Goal: Task Accomplishment & Management: Use online tool/utility

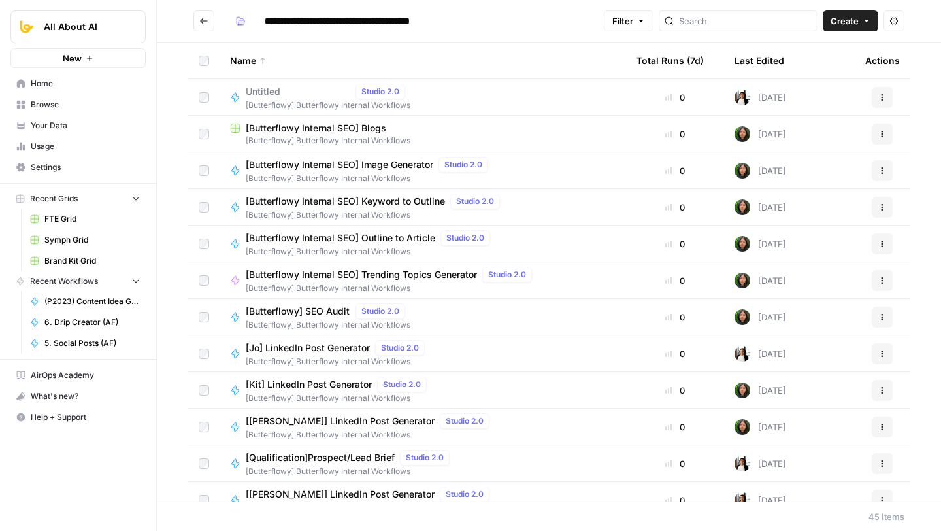
click at [48, 110] on link "Browse" at bounding box center [77, 104] width 135 height 21
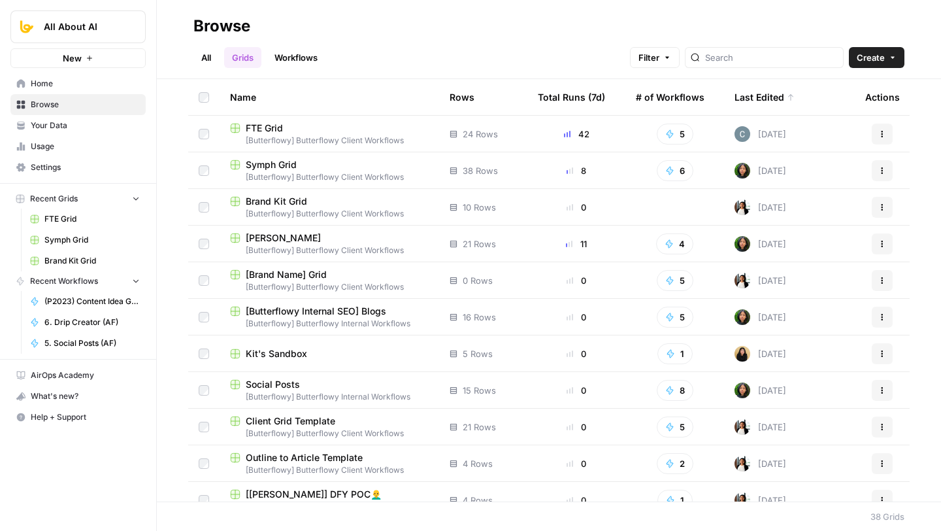
click at [346, 306] on span "[Butterflowy Internal SEO] Blogs" at bounding box center [316, 310] width 140 height 13
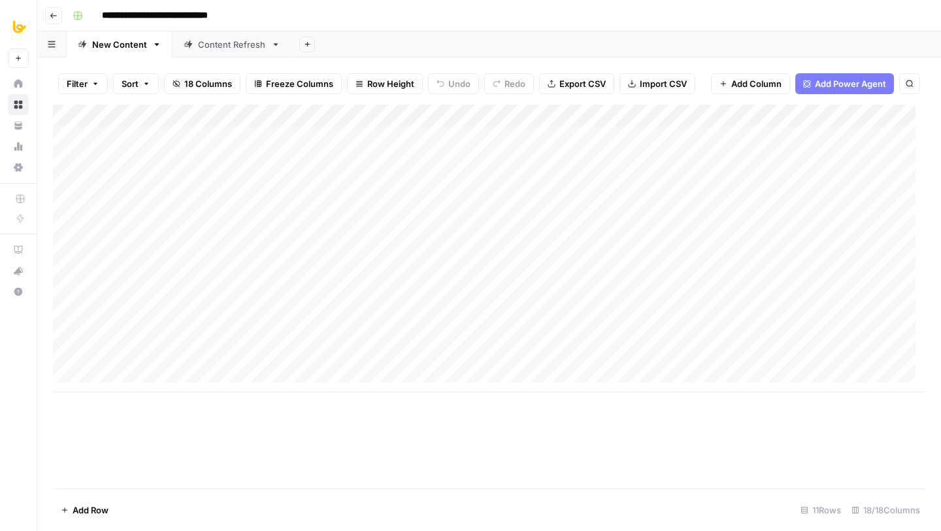
click at [409, 115] on div "Add Column" at bounding box center [489, 248] width 872 height 287
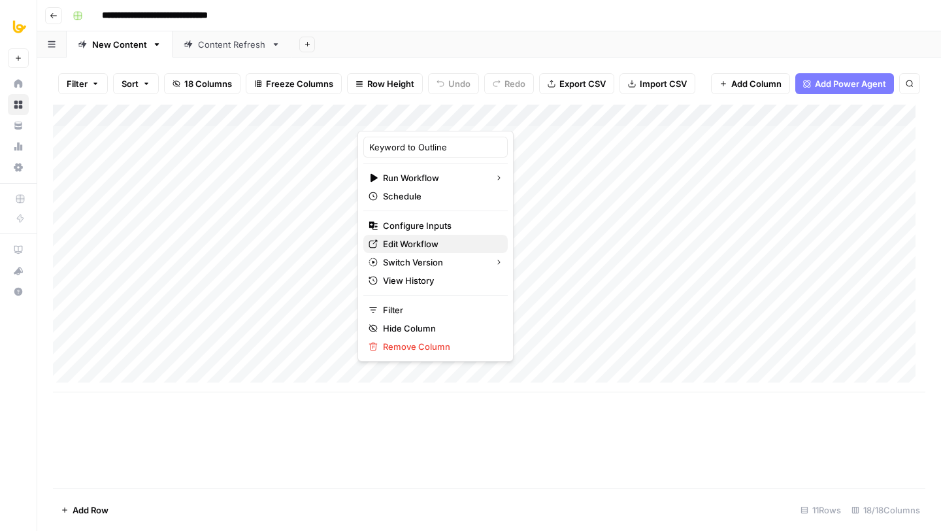
click at [412, 244] on span "Edit Workflow" at bounding box center [440, 243] width 114 height 13
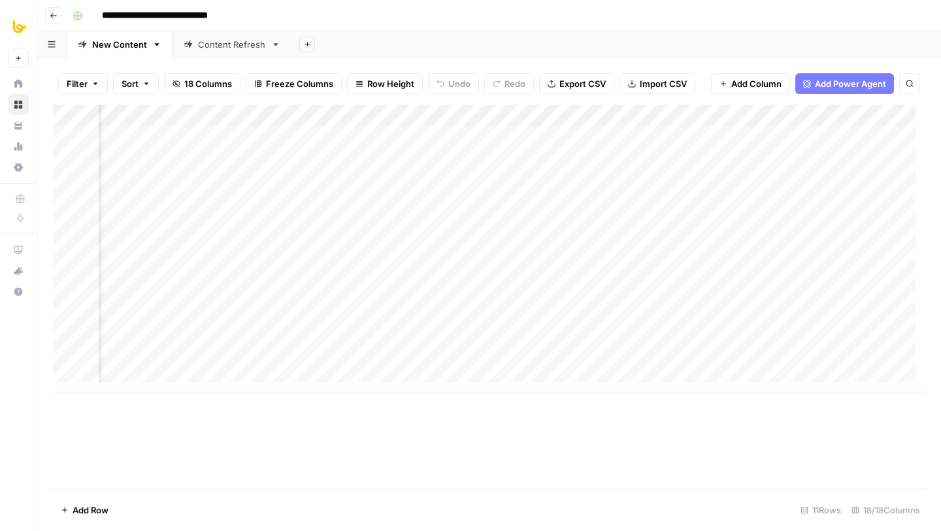
scroll to position [0, 795]
click at [565, 122] on div "Add Column" at bounding box center [489, 248] width 872 height 287
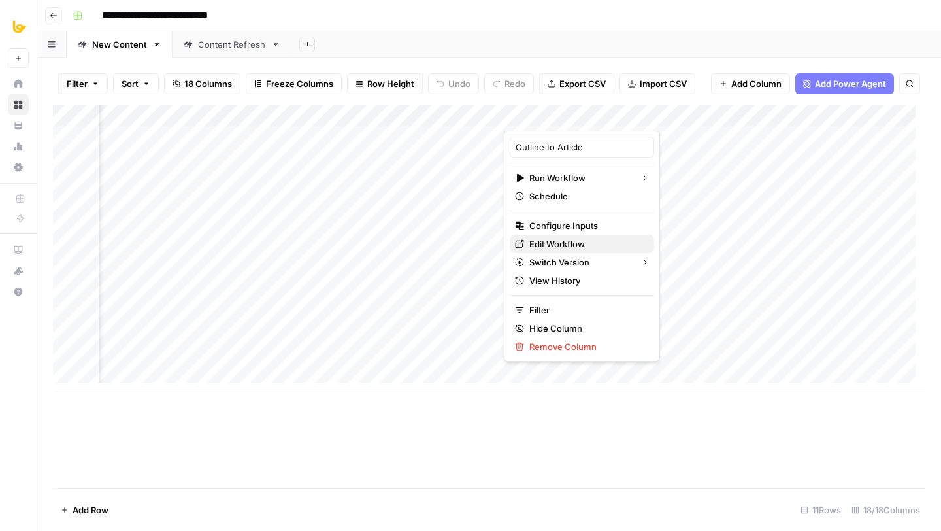
click at [540, 237] on span "Edit Workflow" at bounding box center [586, 243] width 114 height 13
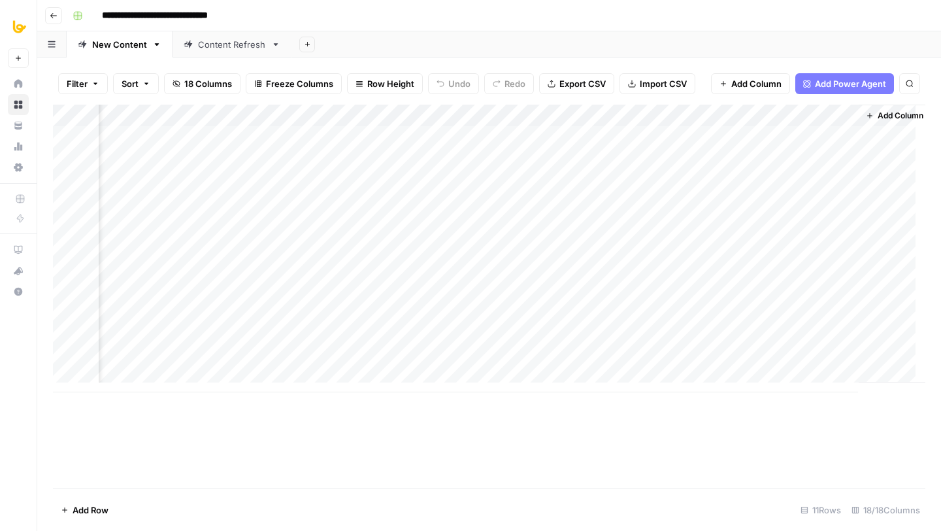
scroll to position [0, 1338]
click at [367, 116] on div "Add Column" at bounding box center [489, 248] width 872 height 287
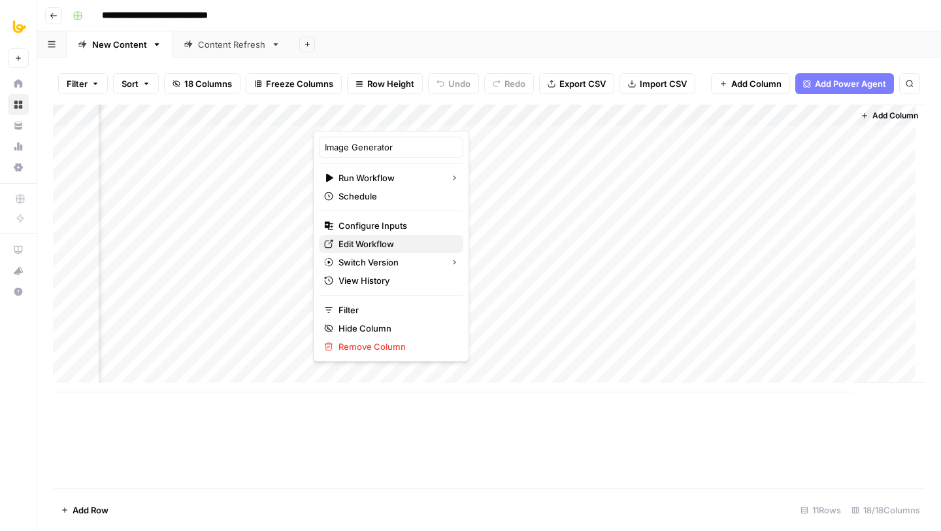
click at [367, 244] on span "Edit Workflow" at bounding box center [395, 243] width 114 height 13
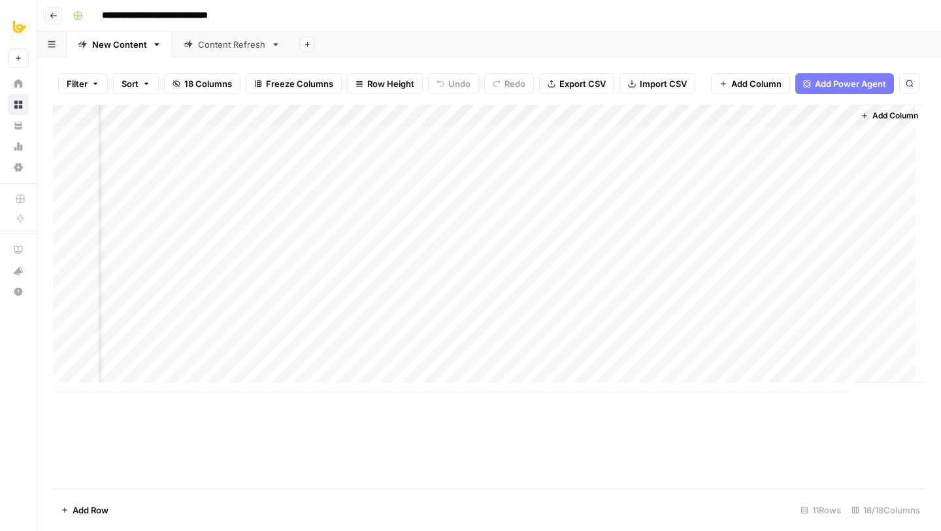
click at [702, 116] on div "Add Column" at bounding box center [489, 248] width 872 height 287
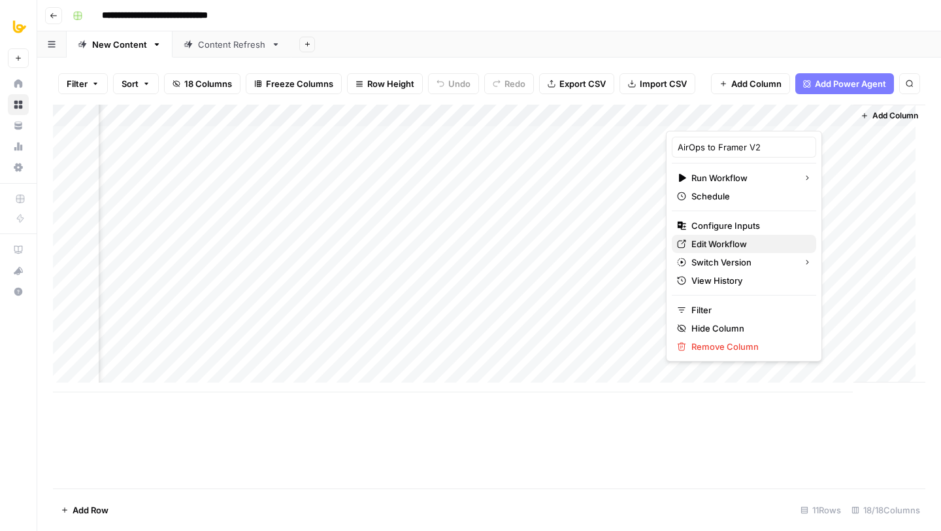
click at [684, 240] on icon at bounding box center [682, 244] width 8 height 8
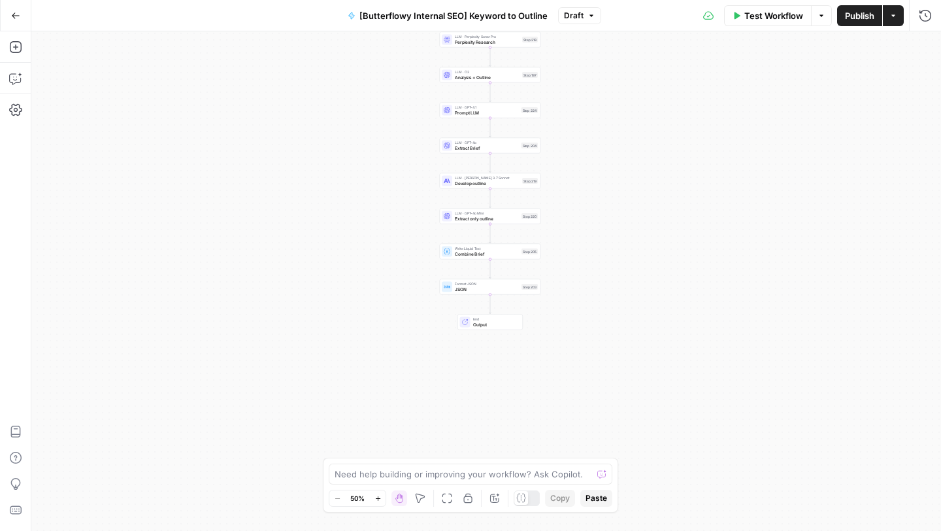
click at [615, 141] on div "Workflow Set Inputs Inputs Google Search Perform Google Search Step 51 Loop Ite…" at bounding box center [486, 280] width 910 height 499
click at [414, 502] on button "Move" at bounding box center [420, 498] width 16 height 16
click at [397, 353] on div "Workflow Set Inputs Inputs Google Search Perform Google Search Step 51 Loop Ite…" at bounding box center [486, 280] width 910 height 499
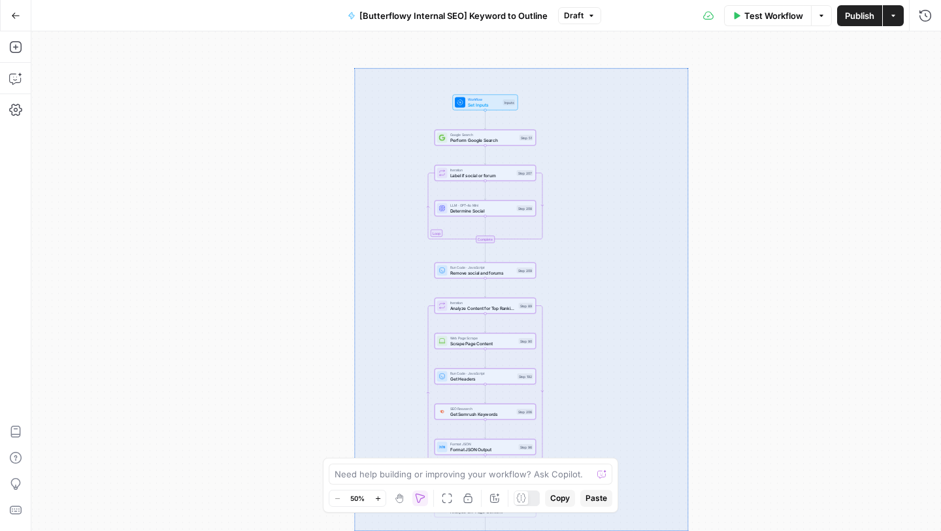
drag, startPoint x: 354, startPoint y: 68, endPoint x: 688, endPoint y: 530, distance: 570.0
click at [688, 530] on div "Workflow Set Inputs Inputs Google Search Perform Google Search Step 51 Loop Ite…" at bounding box center [486, 280] width 910 height 499
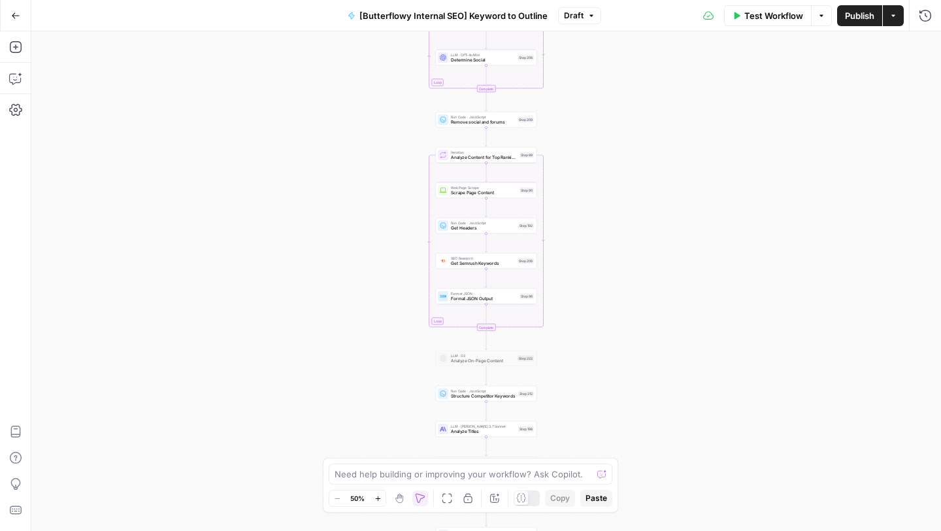
click at [693, 274] on div "Workflow Set Inputs Inputs Google Search Perform Google Search Step 51 Loop Ite…" at bounding box center [486, 280] width 910 height 499
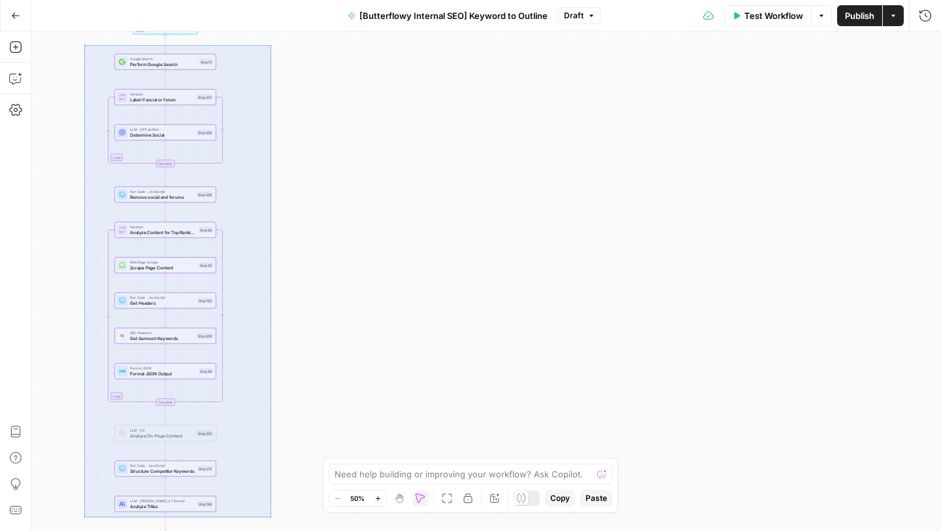
drag, startPoint x: 84, startPoint y: 45, endPoint x: 271, endPoint y: 516, distance: 506.6
click at [271, 516] on div "Workflow Set Inputs Inputs Google Search Perform Google Search Step 51 Loop Ite…" at bounding box center [486, 280] width 910 height 499
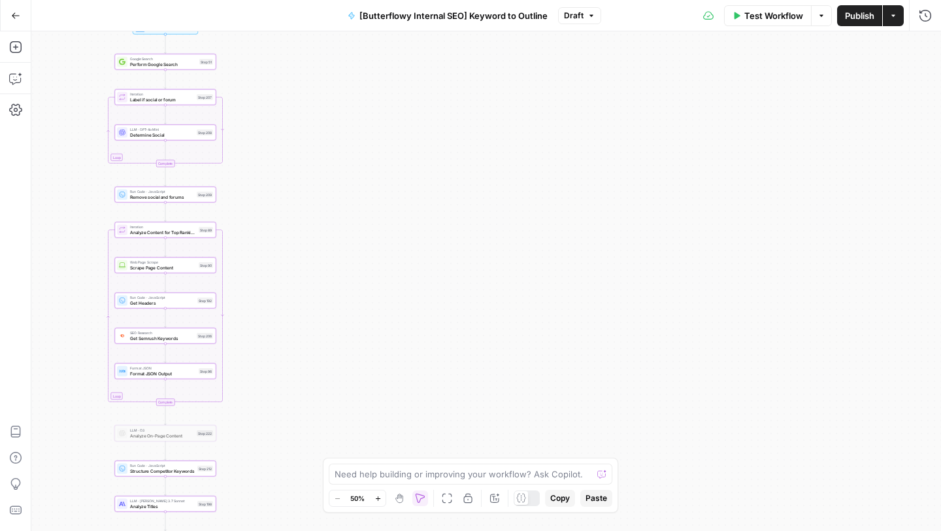
click at [563, 500] on span "Copy" at bounding box center [560, 498] width 20 height 12
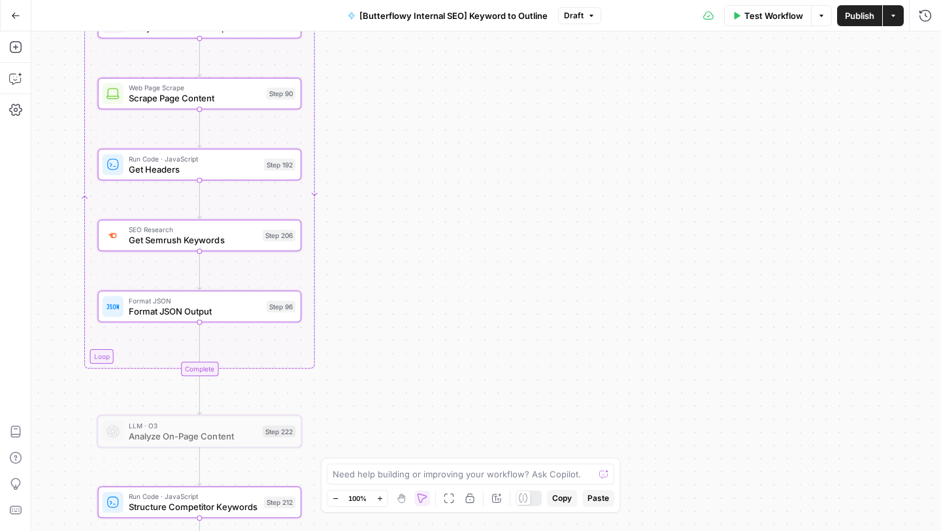
click at [152, 240] on span "Get Semrush Keywords" at bounding box center [193, 239] width 129 height 13
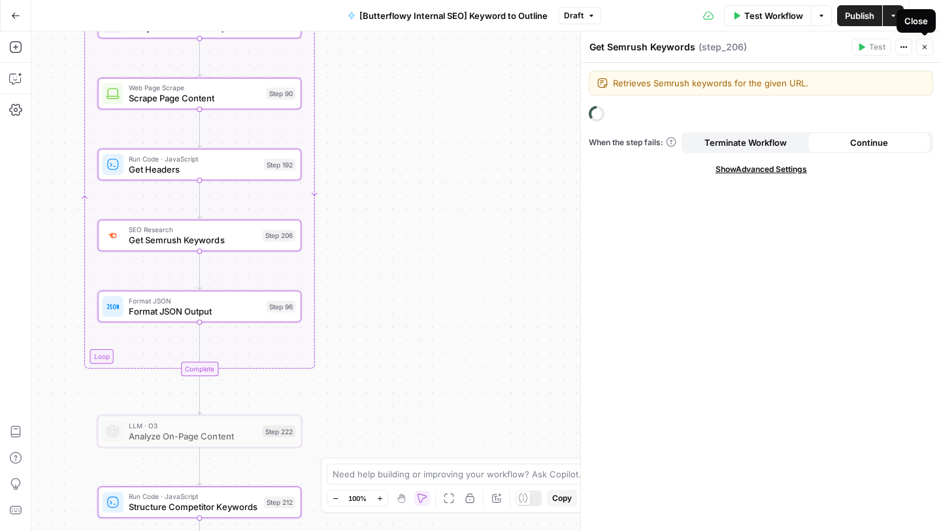
click at [925, 50] on icon "button" at bounding box center [925, 47] width 8 height 8
